Goal: Task Accomplishment & Management: Manage account settings

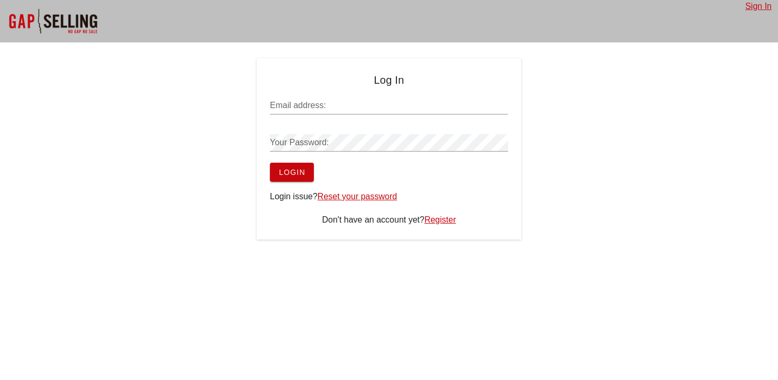
click at [287, 109] on input "Email address:" at bounding box center [389, 105] width 238 height 17
type input "[EMAIL_ADDRESS][DOMAIN_NAME]"
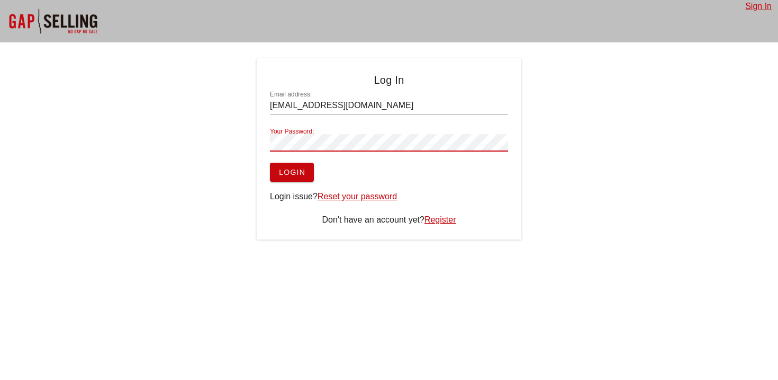
click at [293, 179] on button "Login" at bounding box center [292, 172] width 44 height 19
click at [283, 170] on span "Login" at bounding box center [292, 172] width 27 height 8
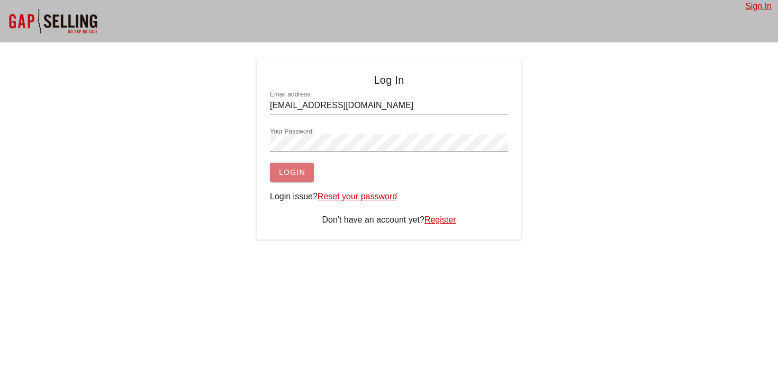
click at [283, 170] on span "Login" at bounding box center [292, 172] width 27 height 8
click at [357, 199] on link "Reset your password" at bounding box center [357, 196] width 79 height 9
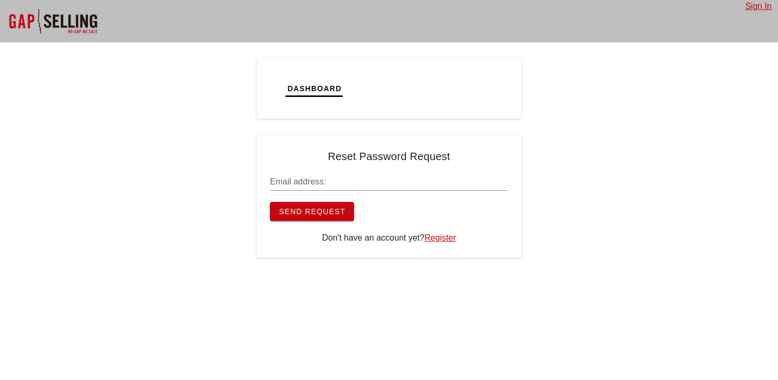
click at [295, 186] on input "Email address:" at bounding box center [389, 181] width 238 height 17
type input "[EMAIL_ADDRESS][DOMAIN_NAME]"
click at [330, 213] on span "Send Request" at bounding box center [312, 211] width 67 height 8
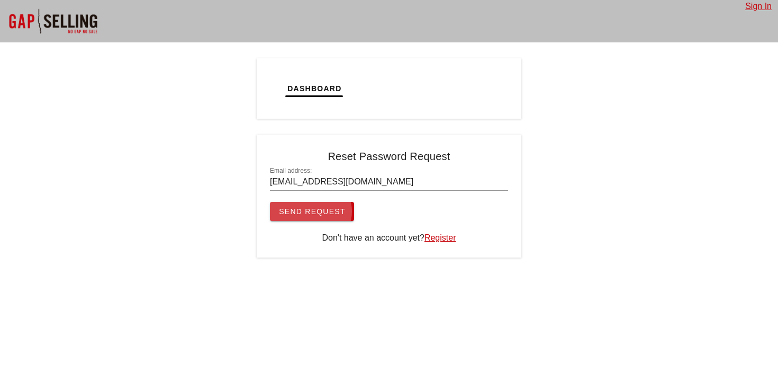
click at [303, 202] on button "Send Request" at bounding box center [312, 211] width 84 height 19
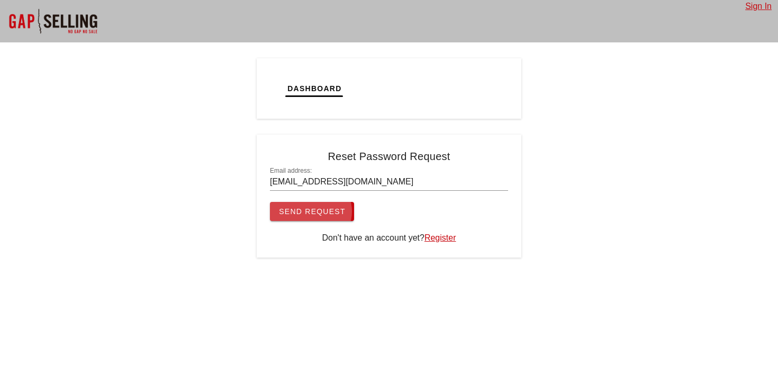
click at [303, 202] on button "Send Request" at bounding box center [312, 211] width 84 height 19
click at [308, 212] on span "Send Request" at bounding box center [312, 211] width 67 height 8
click at [313, 207] on span "Send Request" at bounding box center [312, 211] width 67 height 8
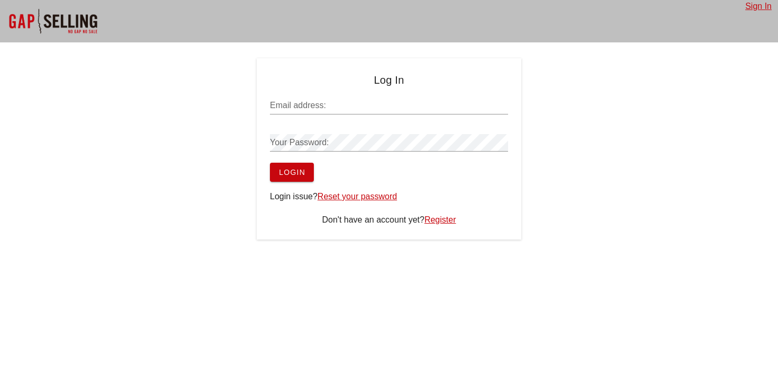
click at [339, 111] on input "Email address:" at bounding box center [389, 105] width 238 height 17
type input "[EMAIL_ADDRESS][DOMAIN_NAME]"
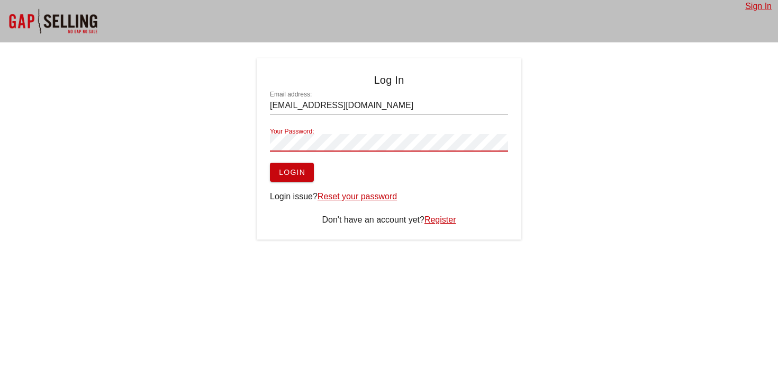
click at [308, 177] on button "Login" at bounding box center [292, 172] width 44 height 19
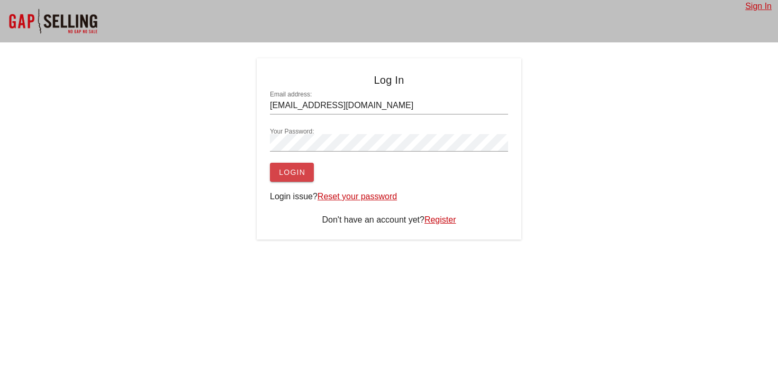
click at [308, 177] on button "Login" at bounding box center [292, 172] width 44 height 19
click at [203, 129] on div "Log In Email address: diego10business@gmail.com Your Password: Login Login issu…" at bounding box center [389, 148] width 778 height 181
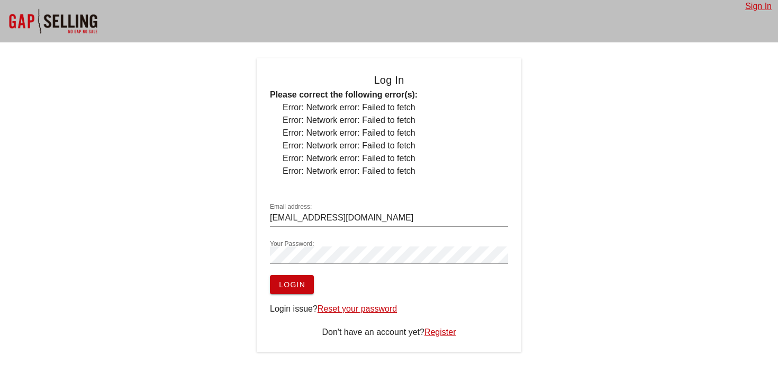
click at [226, 245] on div "Log In Please correct the following error(s): Error: Network error: Failed to f…" at bounding box center [389, 204] width 778 height 293
copy li "Error: Network error: Failed to fetch"
drag, startPoint x: 431, startPoint y: 109, endPoint x: 282, endPoint y: 110, distance: 148.8
click at [282, 110] on ul "Error: Network error: Failed to fetch Error: Network error: Failed to fetch Err…" at bounding box center [389, 139] width 238 height 76
drag, startPoint x: 430, startPoint y: 147, endPoint x: 282, endPoint y: 148, distance: 148.3
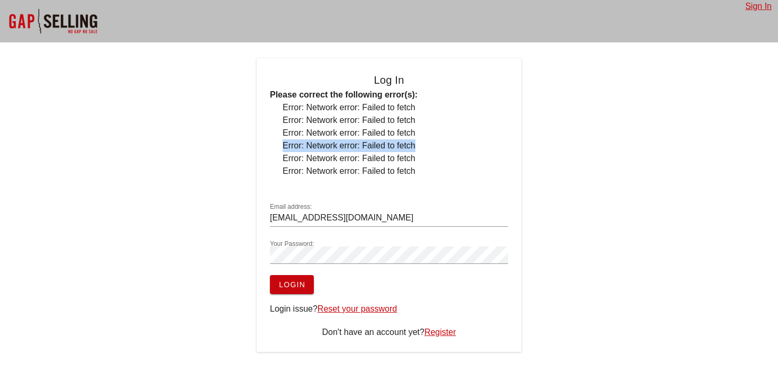
click at [282, 148] on ul "Error: Network error: Failed to fetch Error: Network error: Failed to fetch Err…" at bounding box center [389, 139] width 238 height 76
copy li "Error: Network error: Failed to fetch"
click at [417, 218] on input "[EMAIL_ADDRESS][DOMAIN_NAME]" at bounding box center [389, 217] width 238 height 17
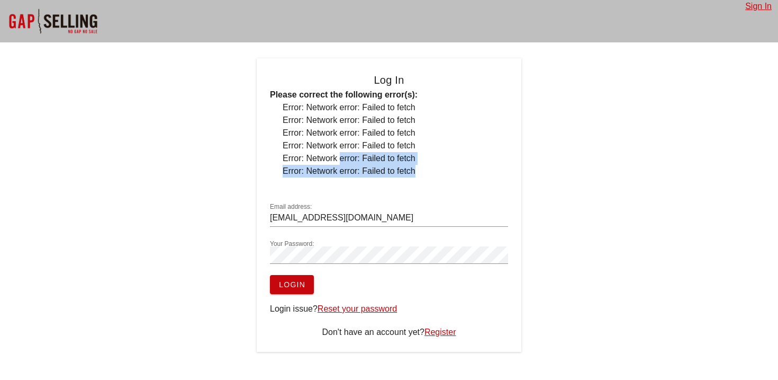
drag, startPoint x: 434, startPoint y: 165, endPoint x: 311, endPoint y: 156, distance: 122.6
click at [313, 157] on ul "Error: Network error: Failed to fetch Error: Network error: Failed to fetch Err…" at bounding box center [389, 139] width 238 height 76
click at [298, 281] on span "Login" at bounding box center [292, 284] width 27 height 8
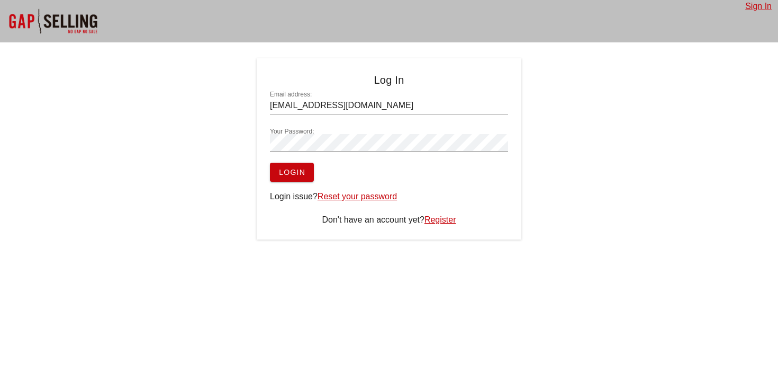
click at [302, 190] on div "Login issue? Reset your password" at bounding box center [389, 196] width 238 height 13
click at [302, 182] on div "Log In Email address: diego10business@gmail.com Your Password: Login Login issu…" at bounding box center [389, 148] width 265 height 181
click at [296, 168] on span "Login" at bounding box center [292, 172] width 27 height 8
click at [80, 30] on div at bounding box center [53, 21] width 106 height 42
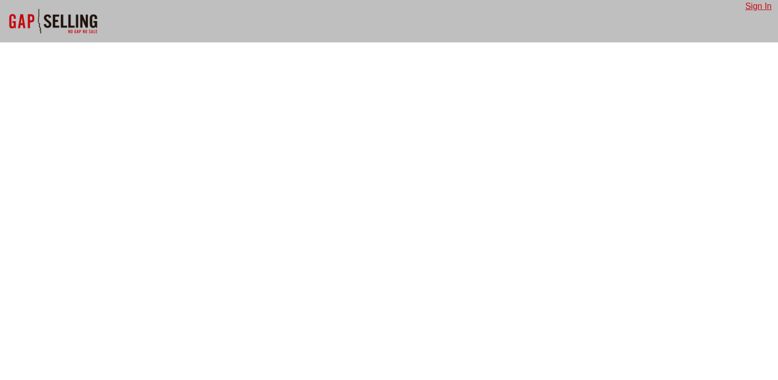
click at [750, 11] on link "Sign In" at bounding box center [759, 6] width 26 height 9
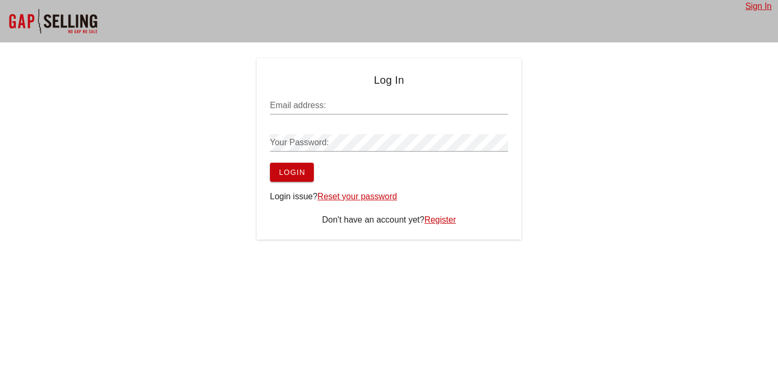
click at [370, 104] on input "Email address:" at bounding box center [389, 105] width 238 height 17
type input "[EMAIL_ADDRESS][DOMAIN_NAME]"
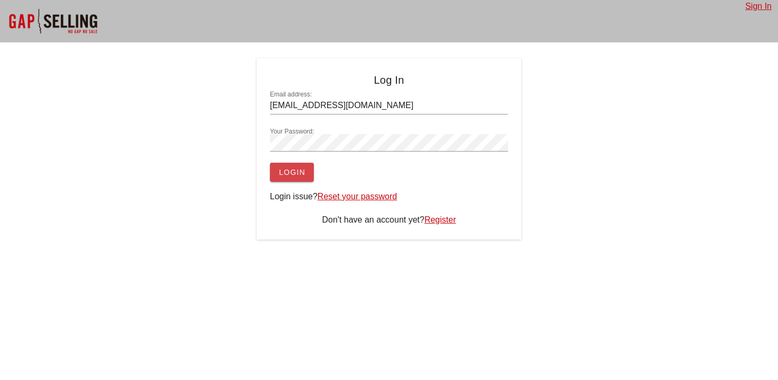
click at [298, 176] on span "Login" at bounding box center [292, 172] width 27 height 8
click at [300, 173] on span "Login" at bounding box center [292, 172] width 27 height 8
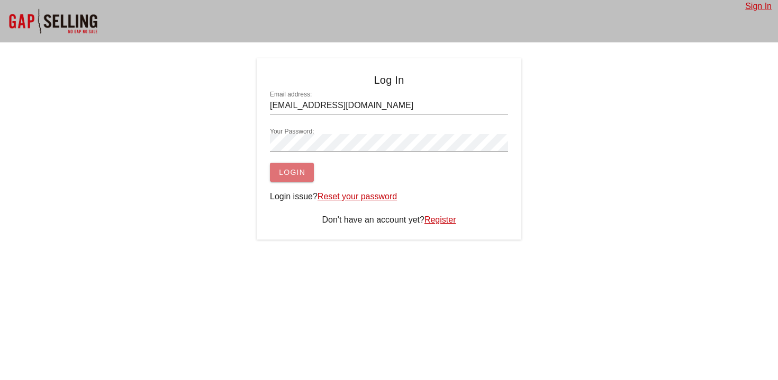
click at [300, 173] on span "Login" at bounding box center [292, 172] width 27 height 8
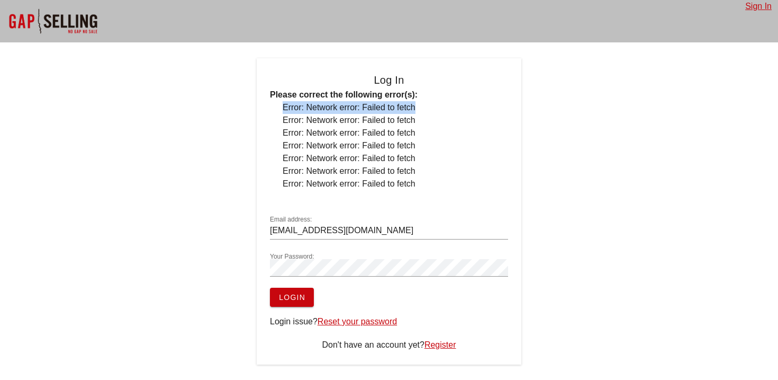
copy li "Error: Network error: Failed to fetch"
drag, startPoint x: 446, startPoint y: 106, endPoint x: 282, endPoint y: 109, distance: 164.2
click at [282, 108] on ul "Error: Network error: Failed to fetch Error: Network error: Failed to fetch Err…" at bounding box center [389, 145] width 238 height 89
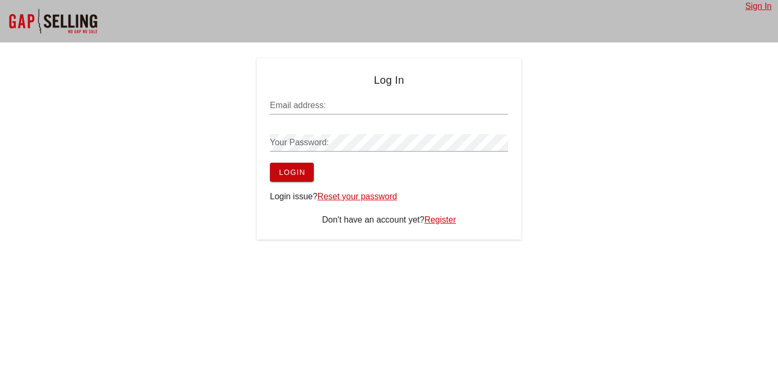
click at [279, 100] on div "Email address:" at bounding box center [389, 105] width 238 height 17
type input "[EMAIL_ADDRESS][DOMAIN_NAME]"
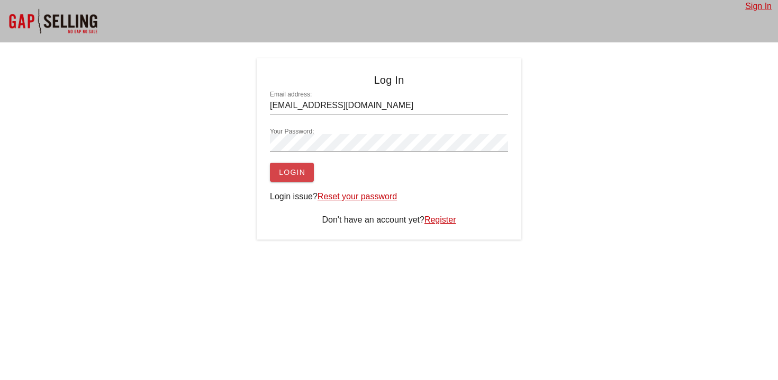
click at [304, 172] on span "Login" at bounding box center [292, 172] width 27 height 8
